Goal: Find specific page/section: Find specific page/section

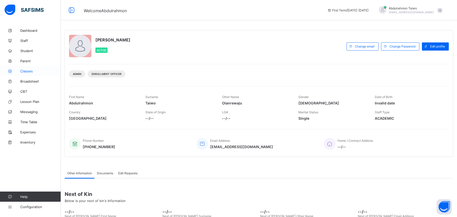
click at [28, 71] on span "Classes" at bounding box center [40, 71] width 41 height 4
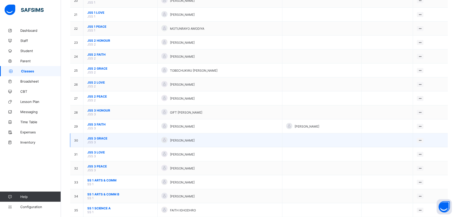
scroll to position [339, 0]
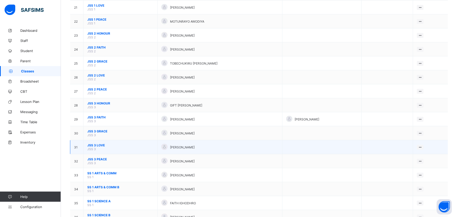
click at [100, 143] on span "JSS 3 LOVE" at bounding box center [120, 145] width 66 height 4
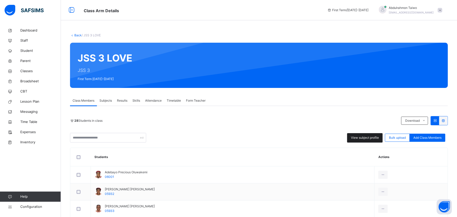
click at [358, 137] on span "View subject profile" at bounding box center [365, 137] width 28 height 5
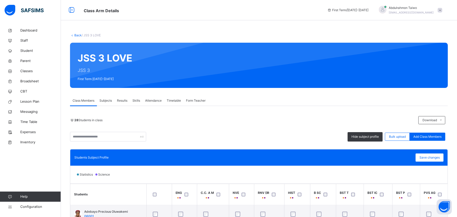
click at [78, 34] on link "Back" at bounding box center [77, 35] width 7 height 4
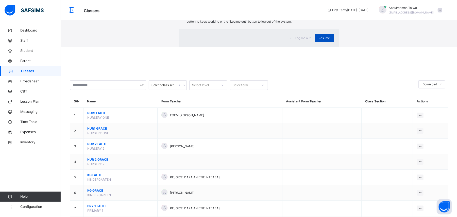
click at [319, 40] on span "Resume" at bounding box center [324, 38] width 11 height 5
